Goal: Task Accomplishment & Management: Complete application form

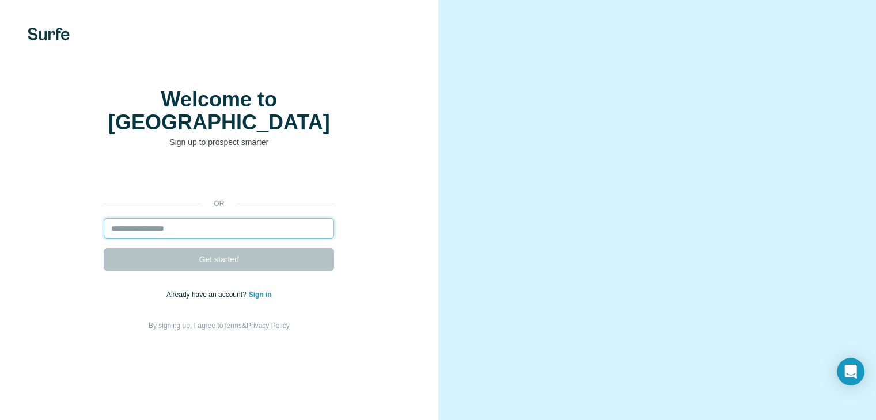
click at [217, 237] on input "email" at bounding box center [219, 228] width 230 height 21
paste input "**********"
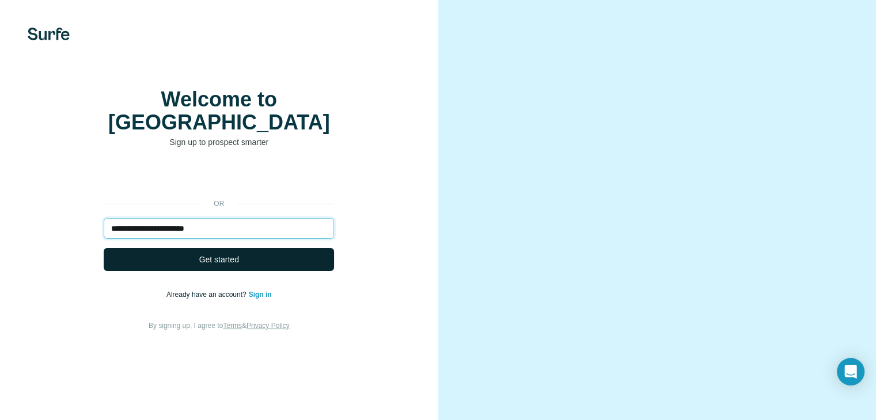
type input "**********"
click at [245, 271] on button "Get started" at bounding box center [219, 259] width 230 height 23
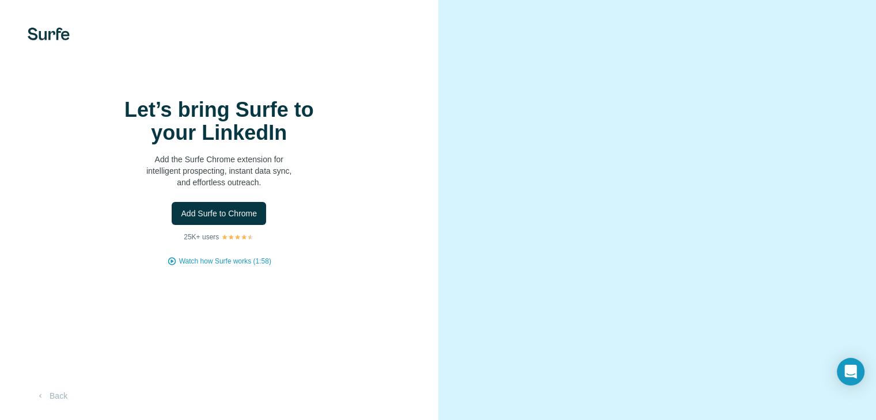
scroll to position [52, 0]
click at [629, 303] on video at bounding box center [657, 210] width 374 height 187
click at [614, 303] on video at bounding box center [657, 210] width 374 height 187
drag, startPoint x: 562, startPoint y: 303, endPoint x: 585, endPoint y: 304, distance: 23.0
click at [574, 303] on video at bounding box center [657, 210] width 374 height 187
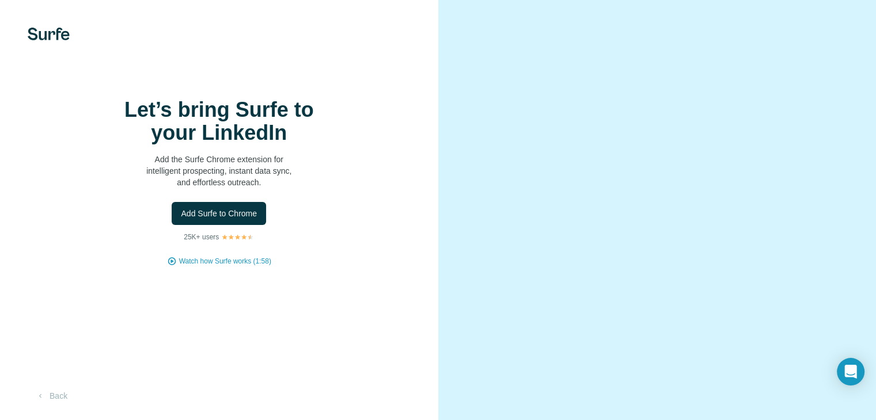
click at [650, 303] on video at bounding box center [657, 210] width 374 height 187
click at [718, 153] on video at bounding box center [657, 210] width 374 height 187
click at [746, 212] on video at bounding box center [657, 210] width 374 height 187
drag, startPoint x: 760, startPoint y: 209, endPoint x: 766, endPoint y: 117, distance: 92.3
click at [760, 204] on video at bounding box center [657, 210] width 374 height 187
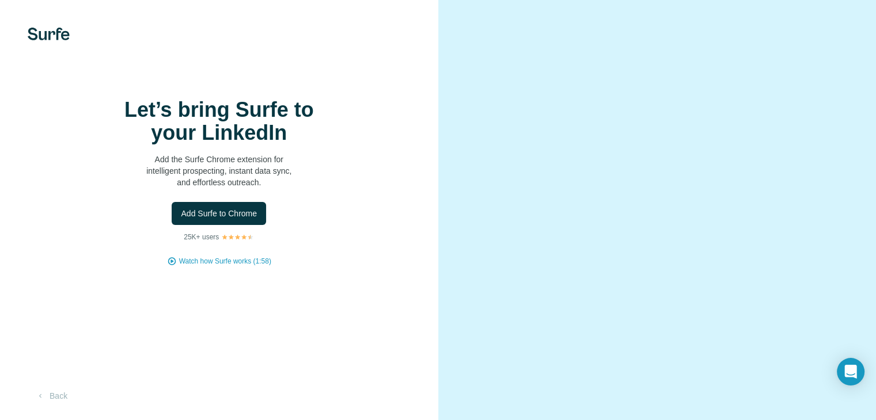
click at [772, 117] on video at bounding box center [657, 210] width 374 height 187
drag, startPoint x: 701, startPoint y: 42, endPoint x: 772, endPoint y: 223, distance: 194.9
click at [705, 117] on video at bounding box center [657, 210] width 374 height 187
click at [345, 208] on div "Let’s bring Surfe to your LinkedIn Add the Surfe Chrome extension for intellige…" at bounding box center [219, 182] width 392 height 168
